Goal: Navigation & Orientation: Find specific page/section

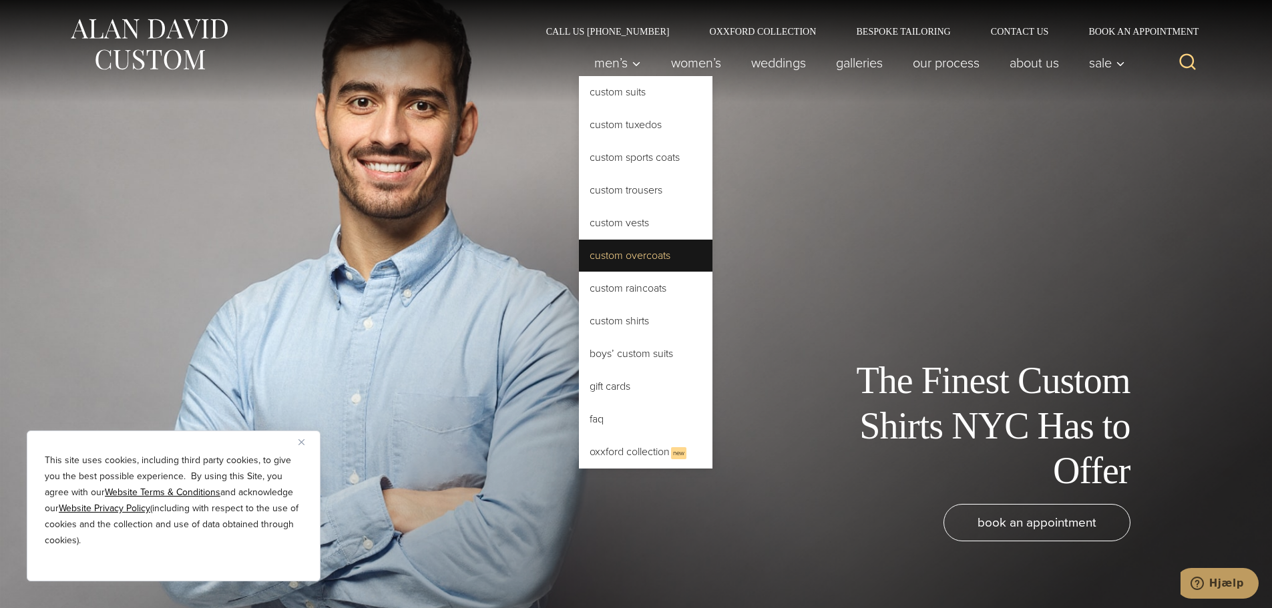
click at [618, 256] on link "Custom Overcoats" at bounding box center [646, 256] width 134 height 32
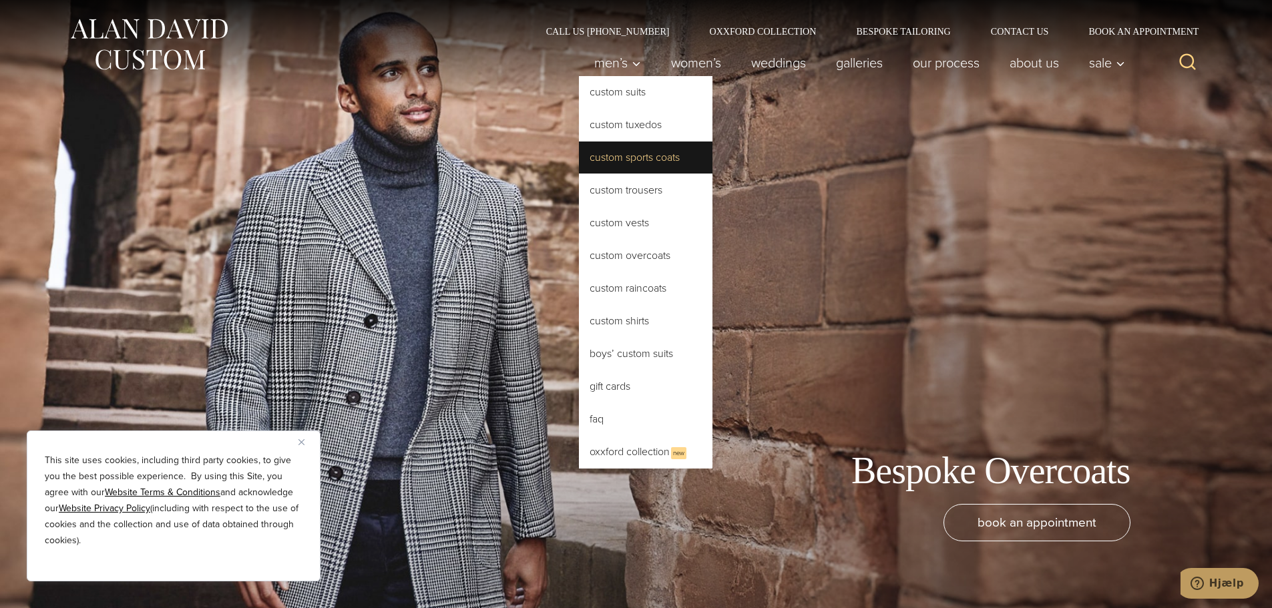
click at [624, 150] on link "Custom Sports Coats" at bounding box center [646, 158] width 134 height 32
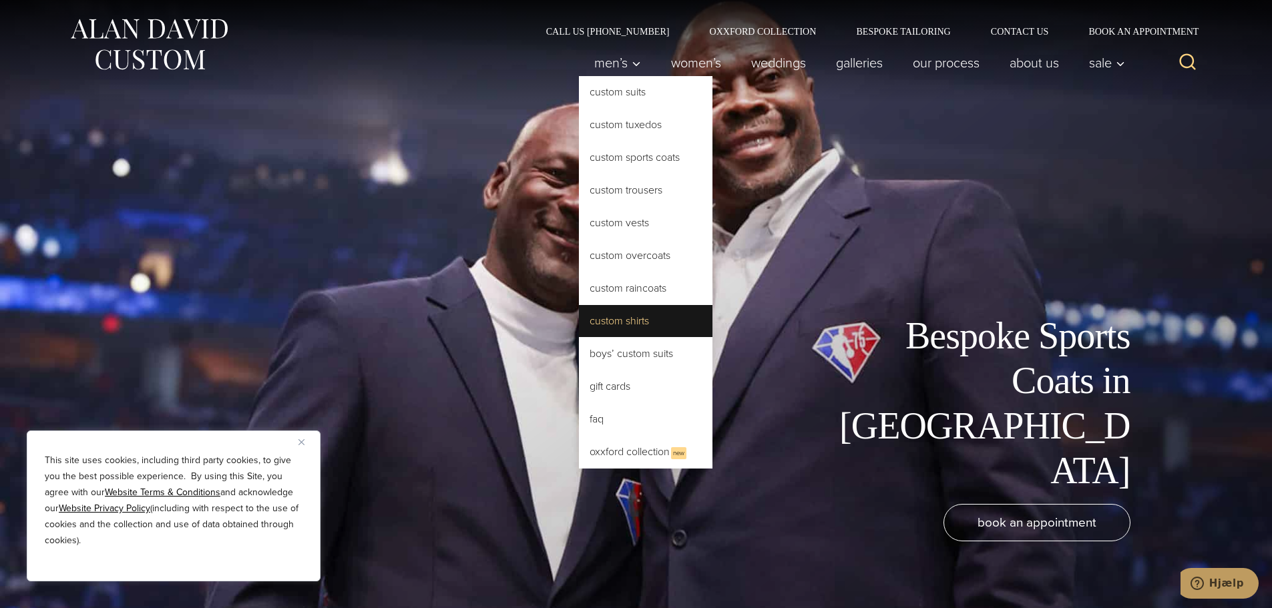
click at [609, 325] on link "Custom Shirts" at bounding box center [646, 321] width 134 height 32
